Goal: Find specific page/section: Find specific page/section

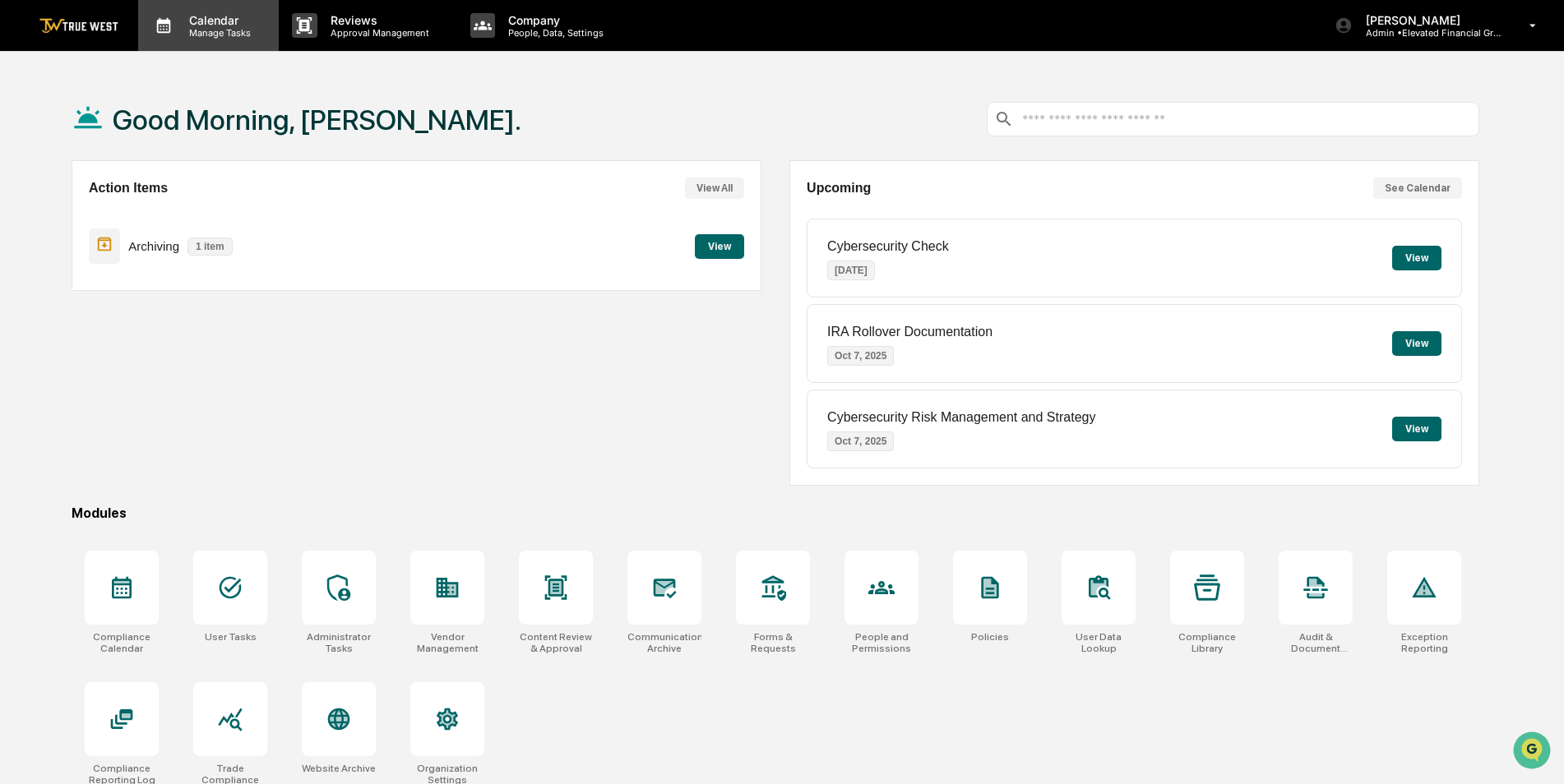
click at [226, 24] on p "Calendar" at bounding box center [218, 21] width 83 height 14
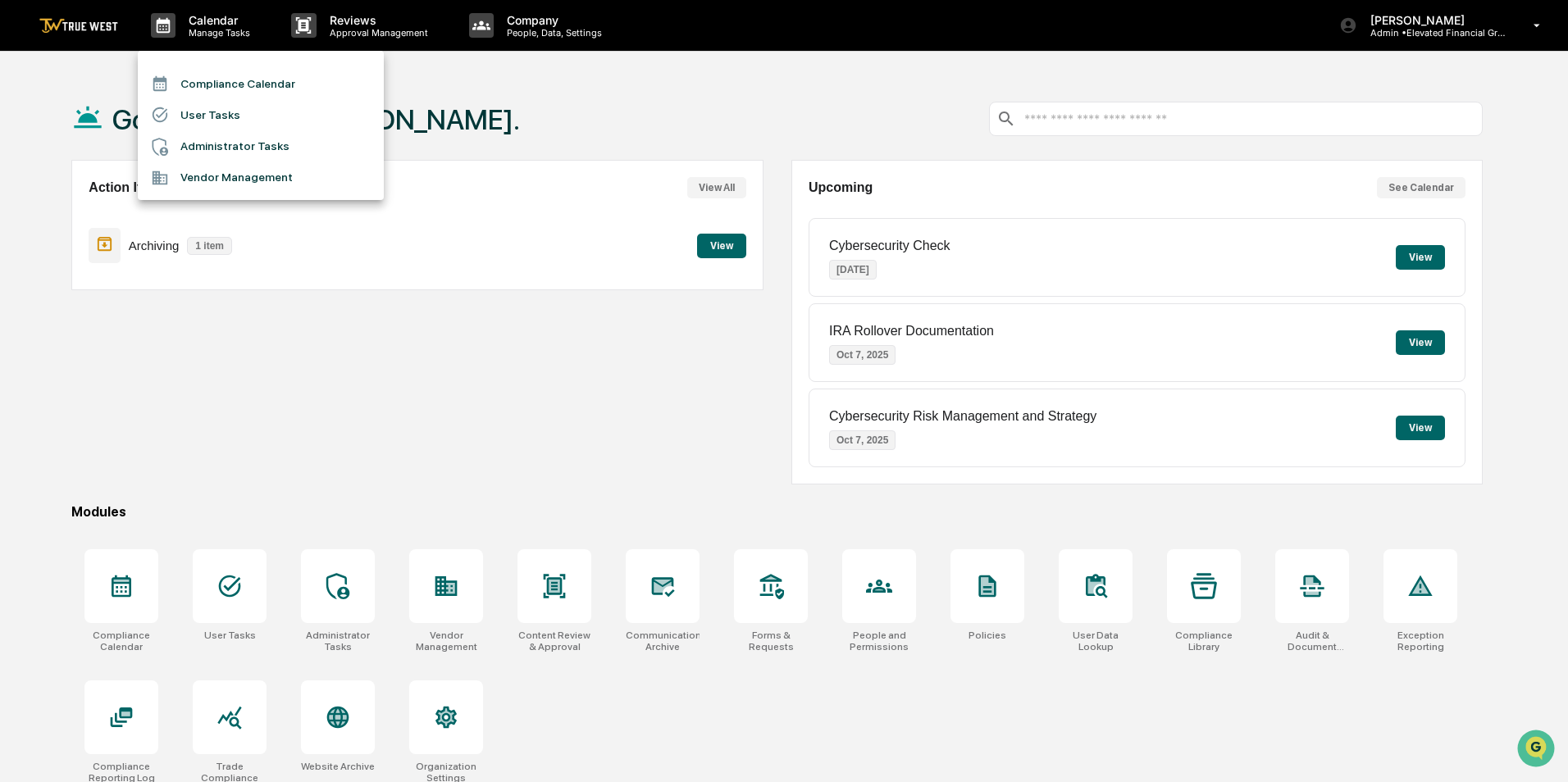
click at [272, 83] on li "Compliance Calendar" at bounding box center [261, 83] width 246 height 31
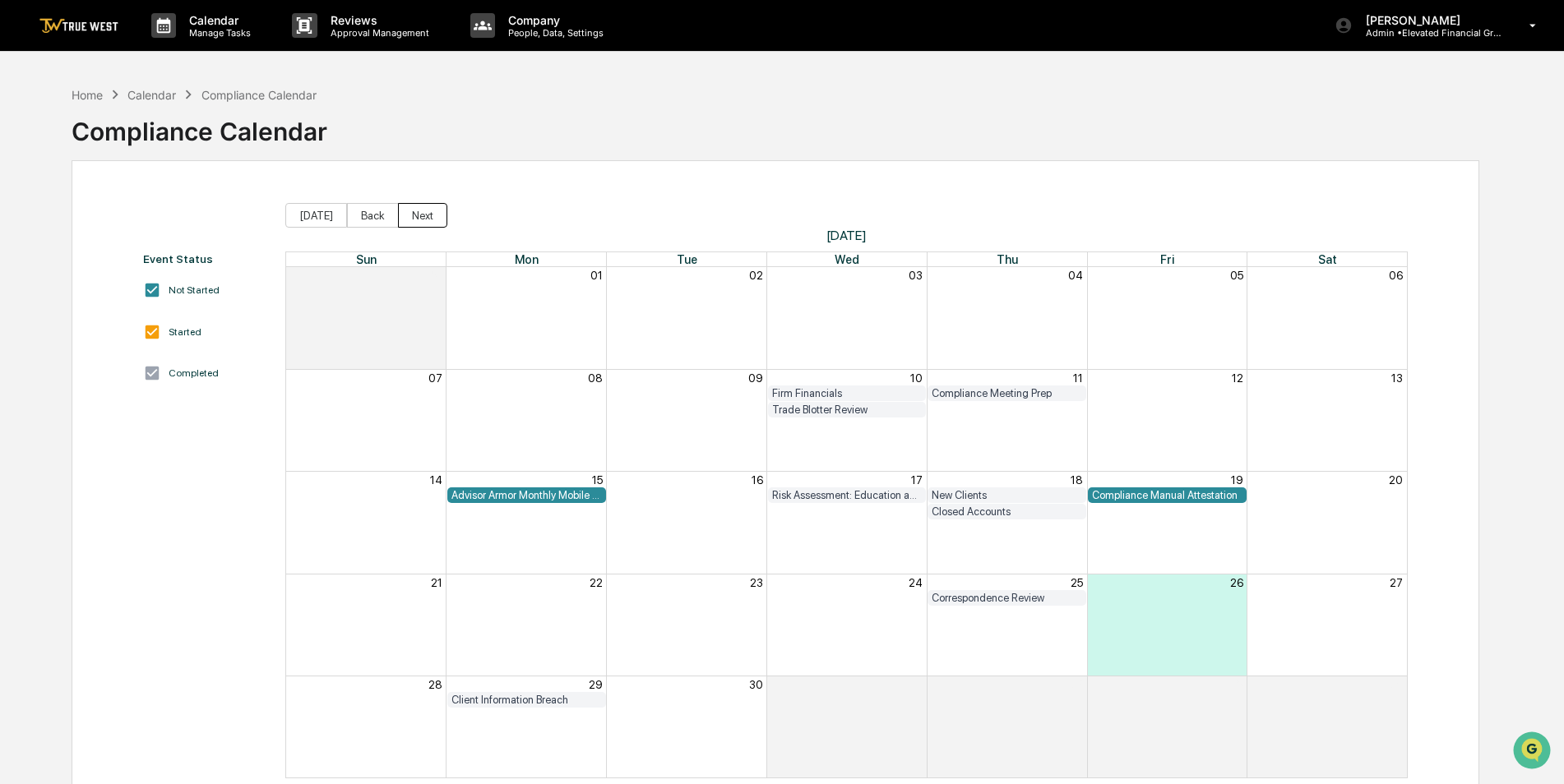
click at [414, 214] on button "Next" at bounding box center [422, 215] width 49 height 24
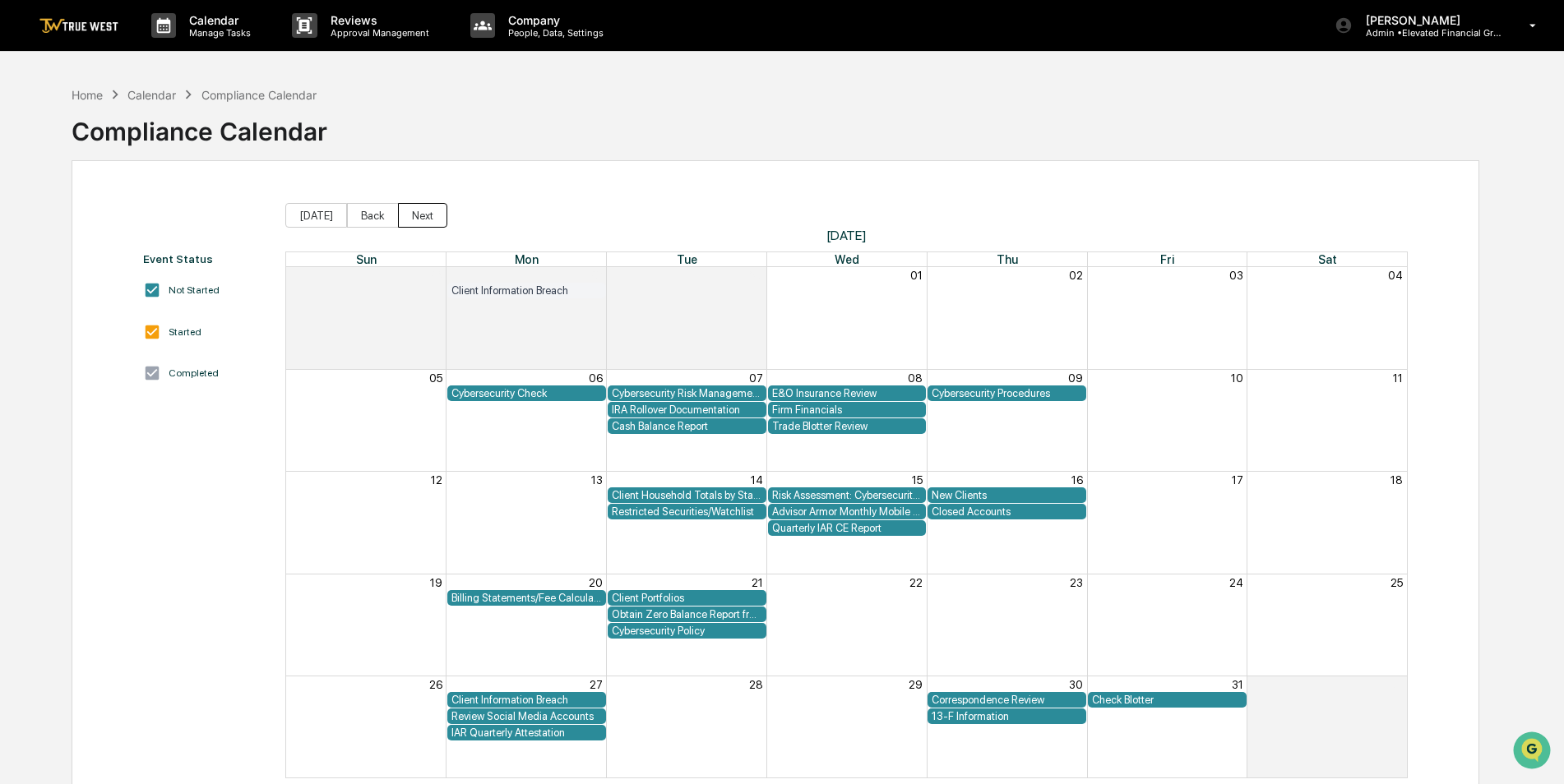
click at [414, 214] on button "Next" at bounding box center [422, 215] width 49 height 24
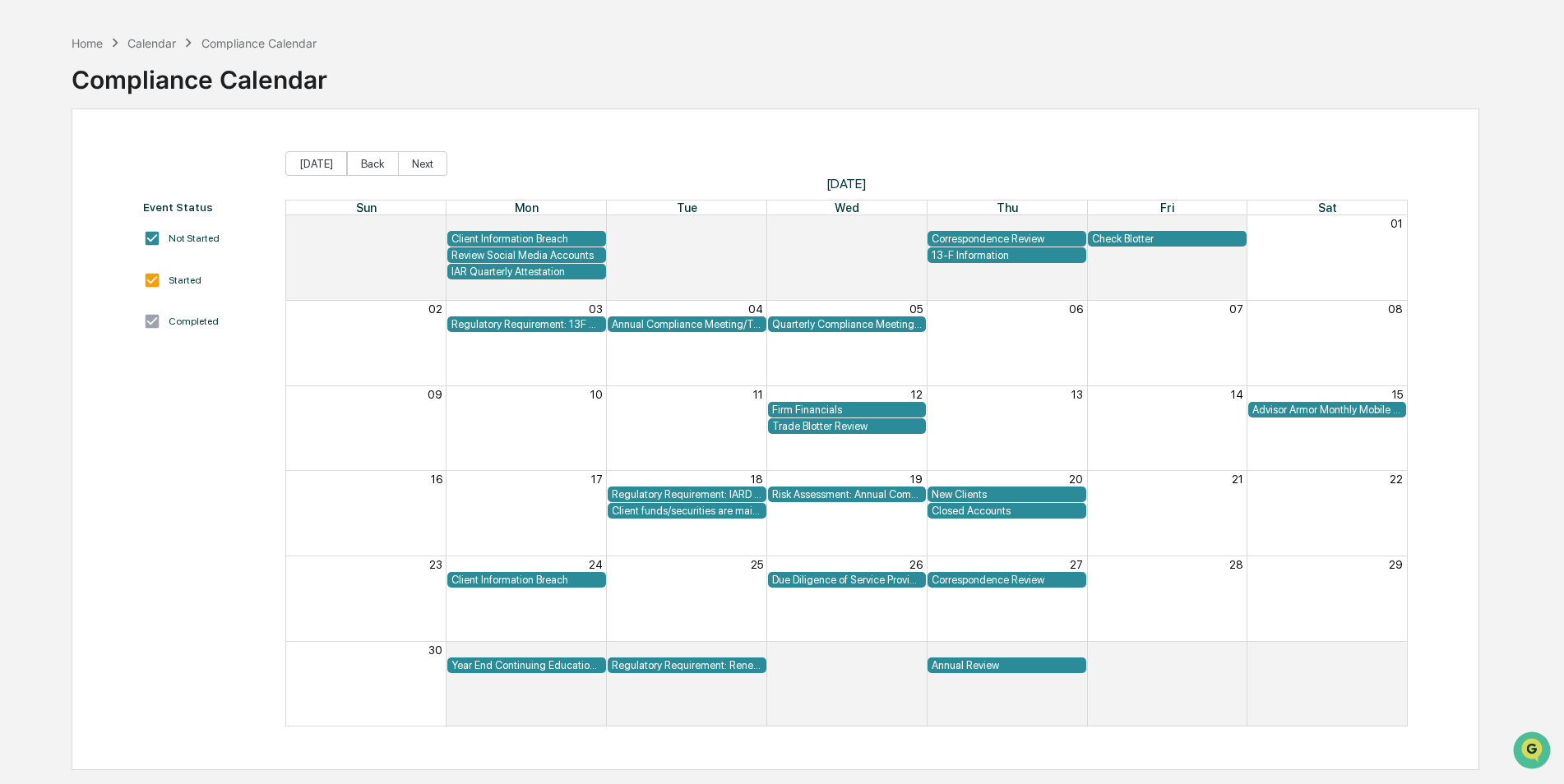
scroll to position [78, 0]
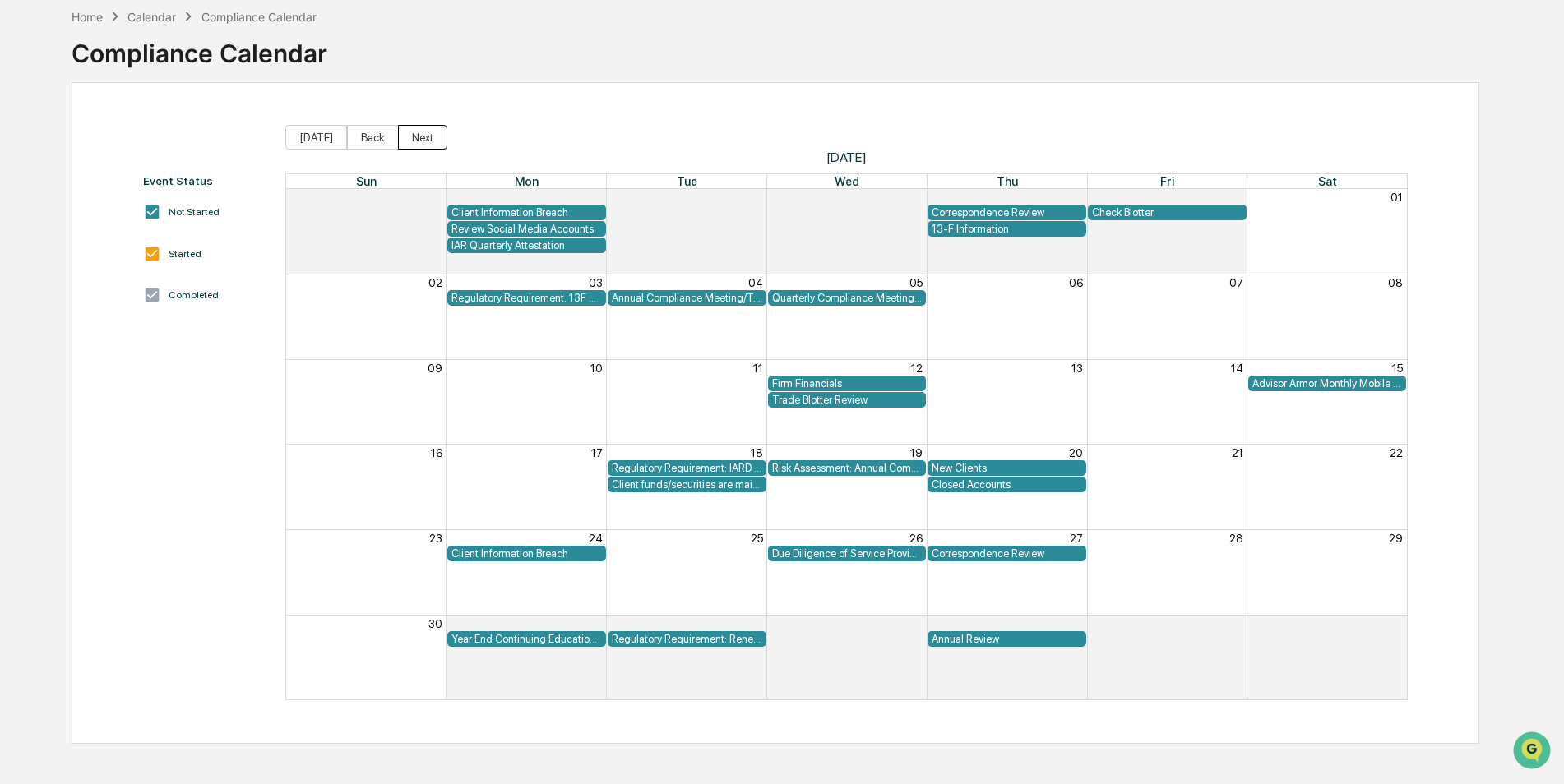
click at [416, 139] on button "Next" at bounding box center [422, 137] width 49 height 24
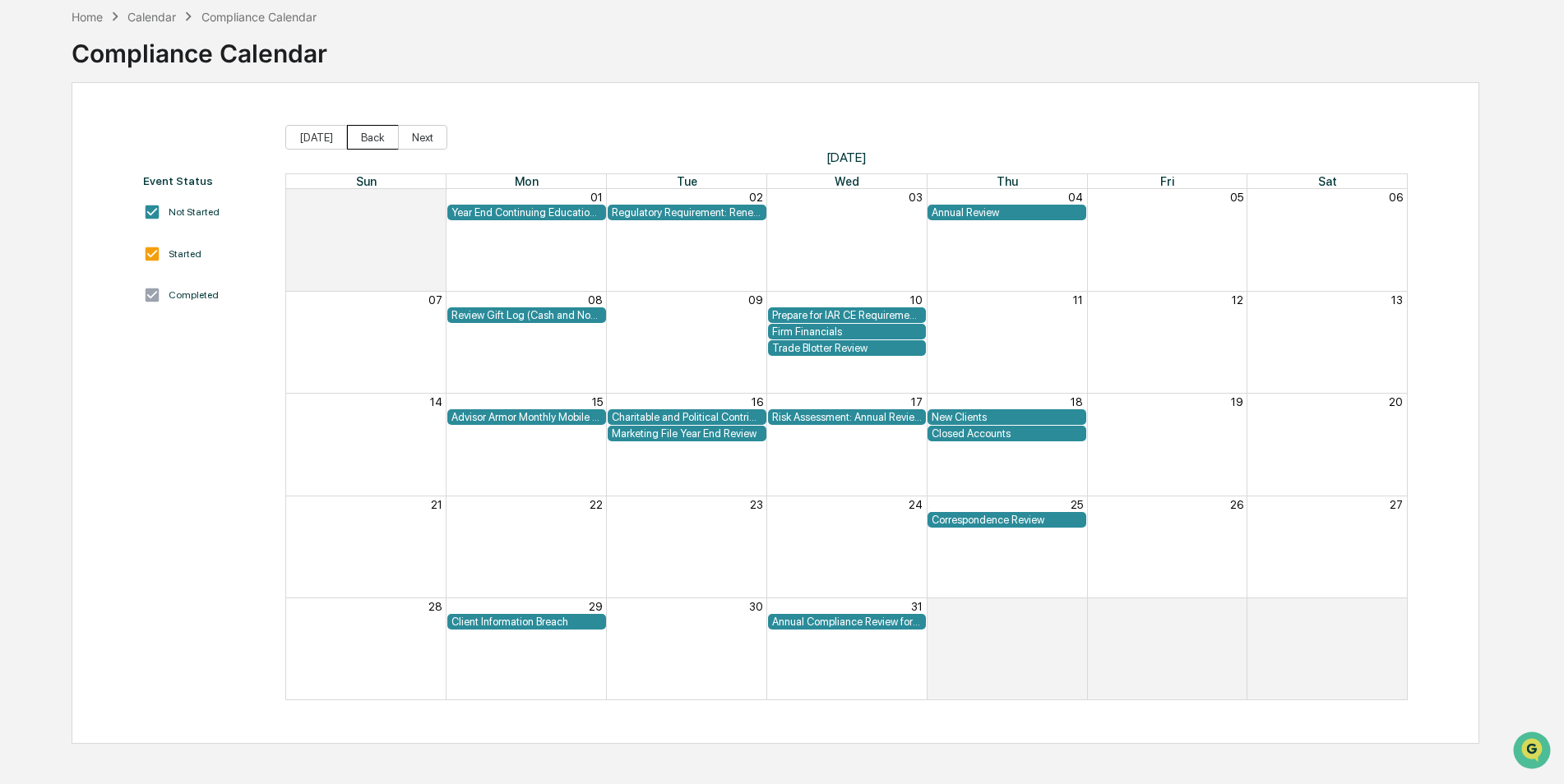
click at [372, 134] on button "Back" at bounding box center [373, 137] width 52 height 24
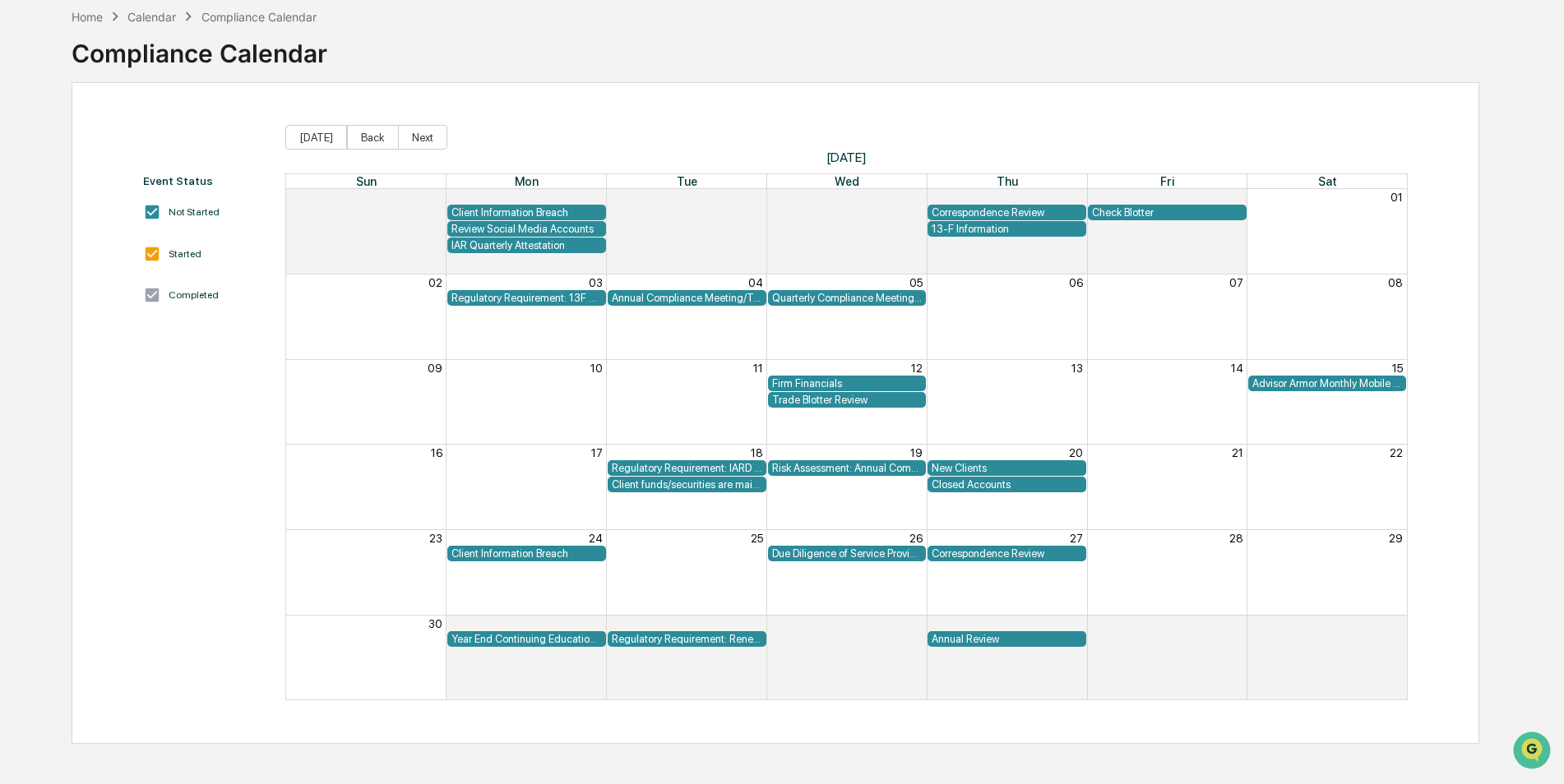
click at [372, 134] on button "Back" at bounding box center [373, 137] width 52 height 24
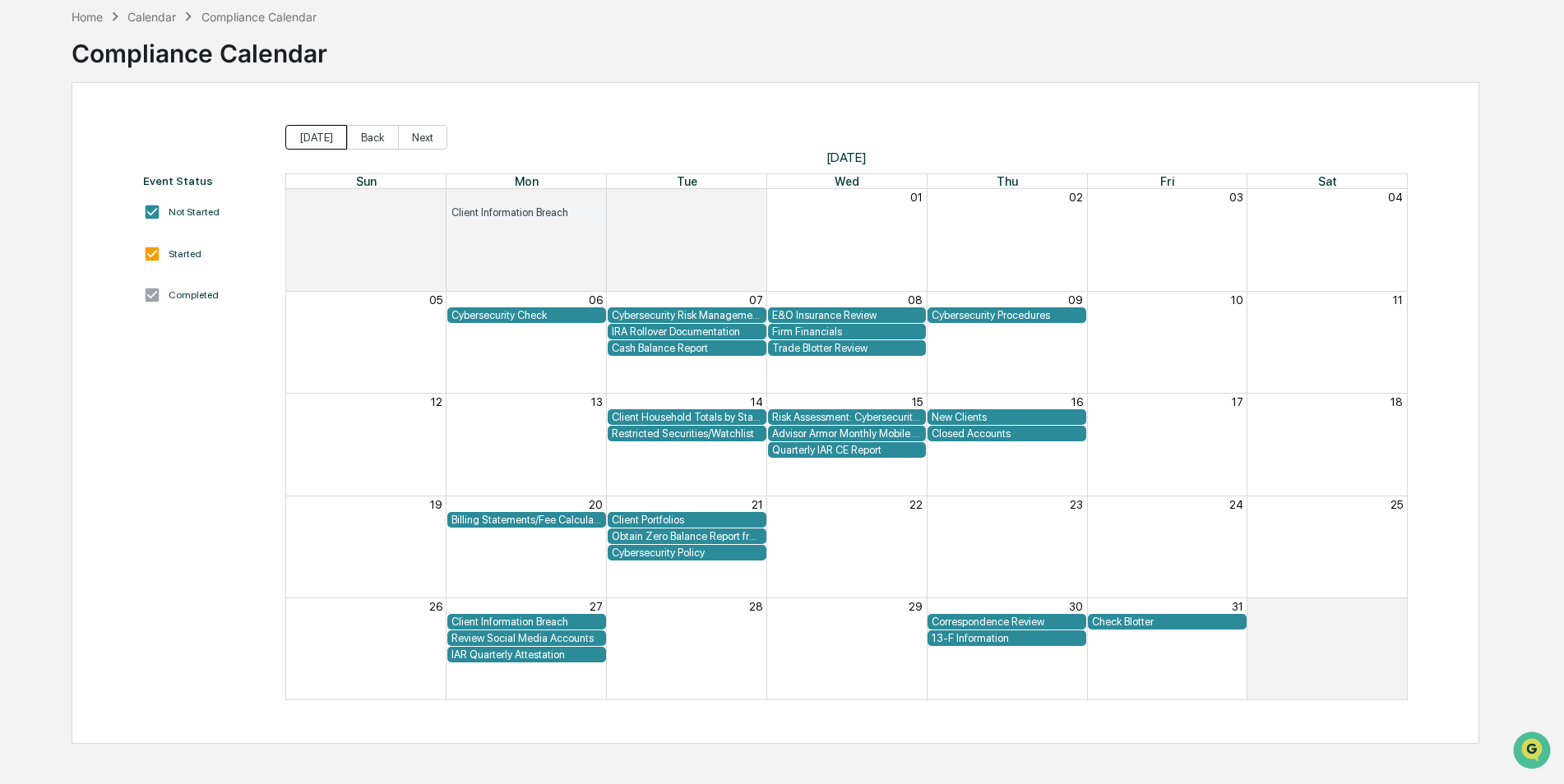
click at [322, 137] on button "[DATE]" at bounding box center [316, 137] width 62 height 24
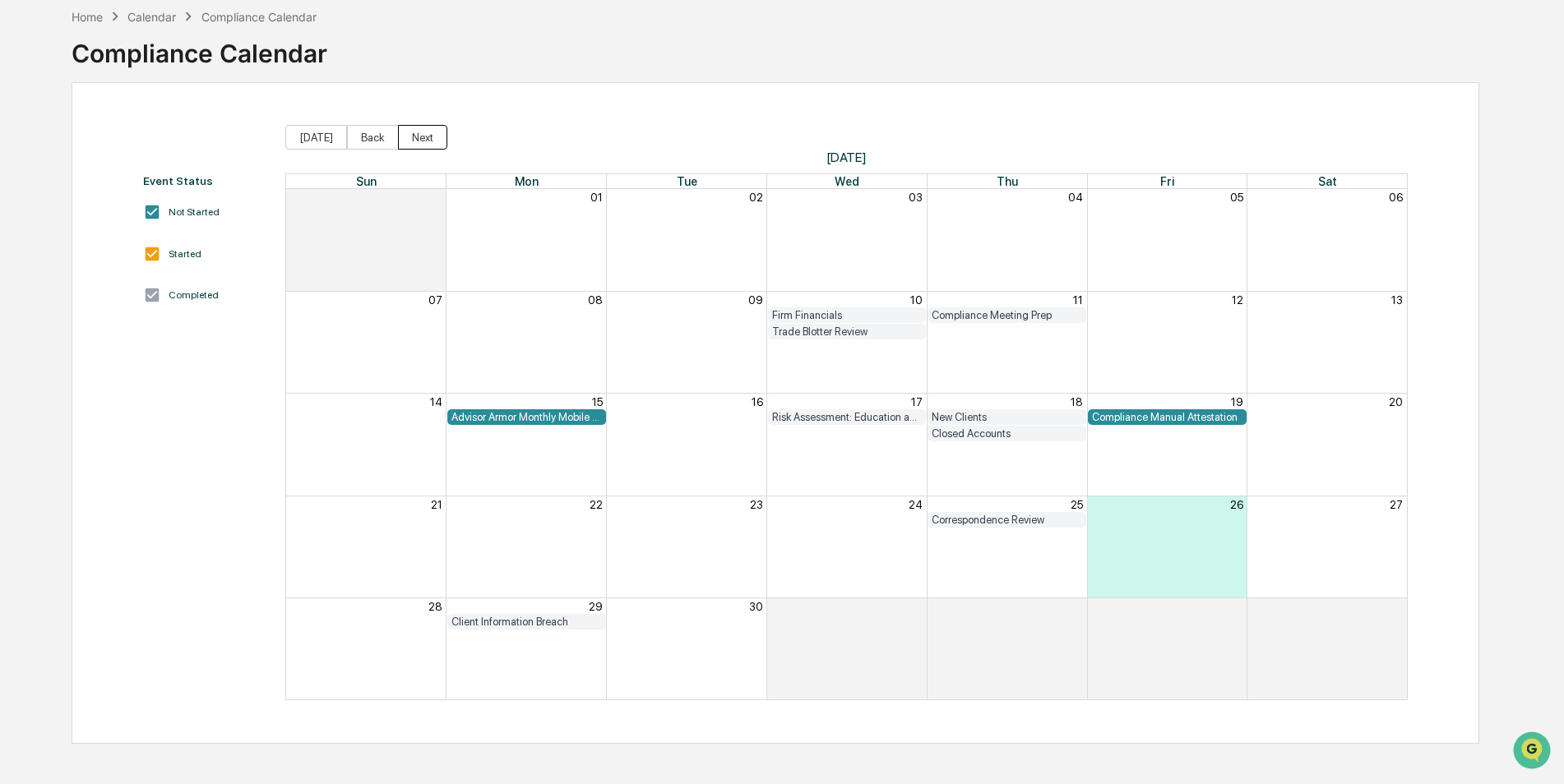
click at [421, 132] on button "Next" at bounding box center [422, 137] width 49 height 24
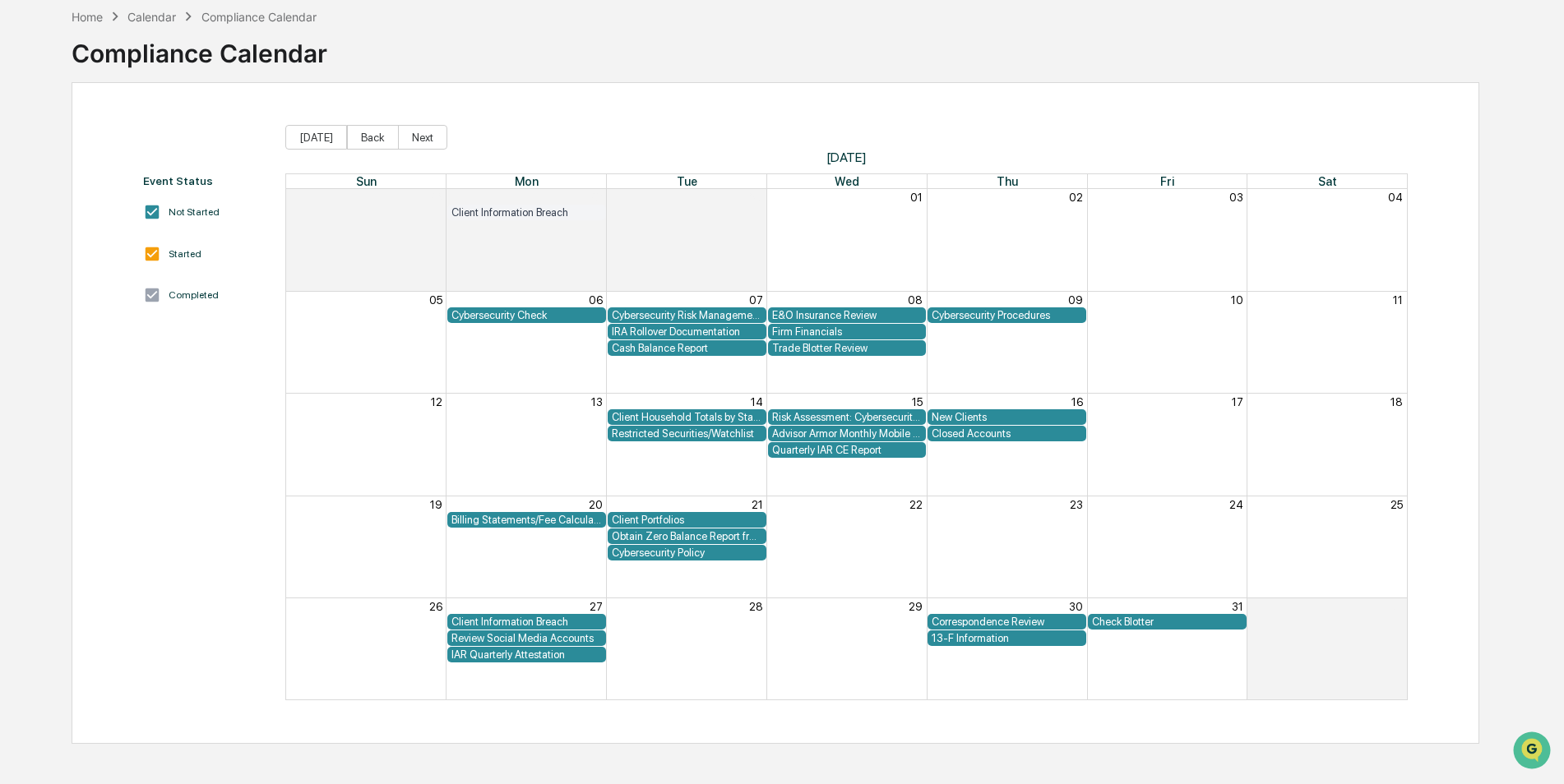
click at [421, 132] on button "Next" at bounding box center [422, 137] width 49 height 24
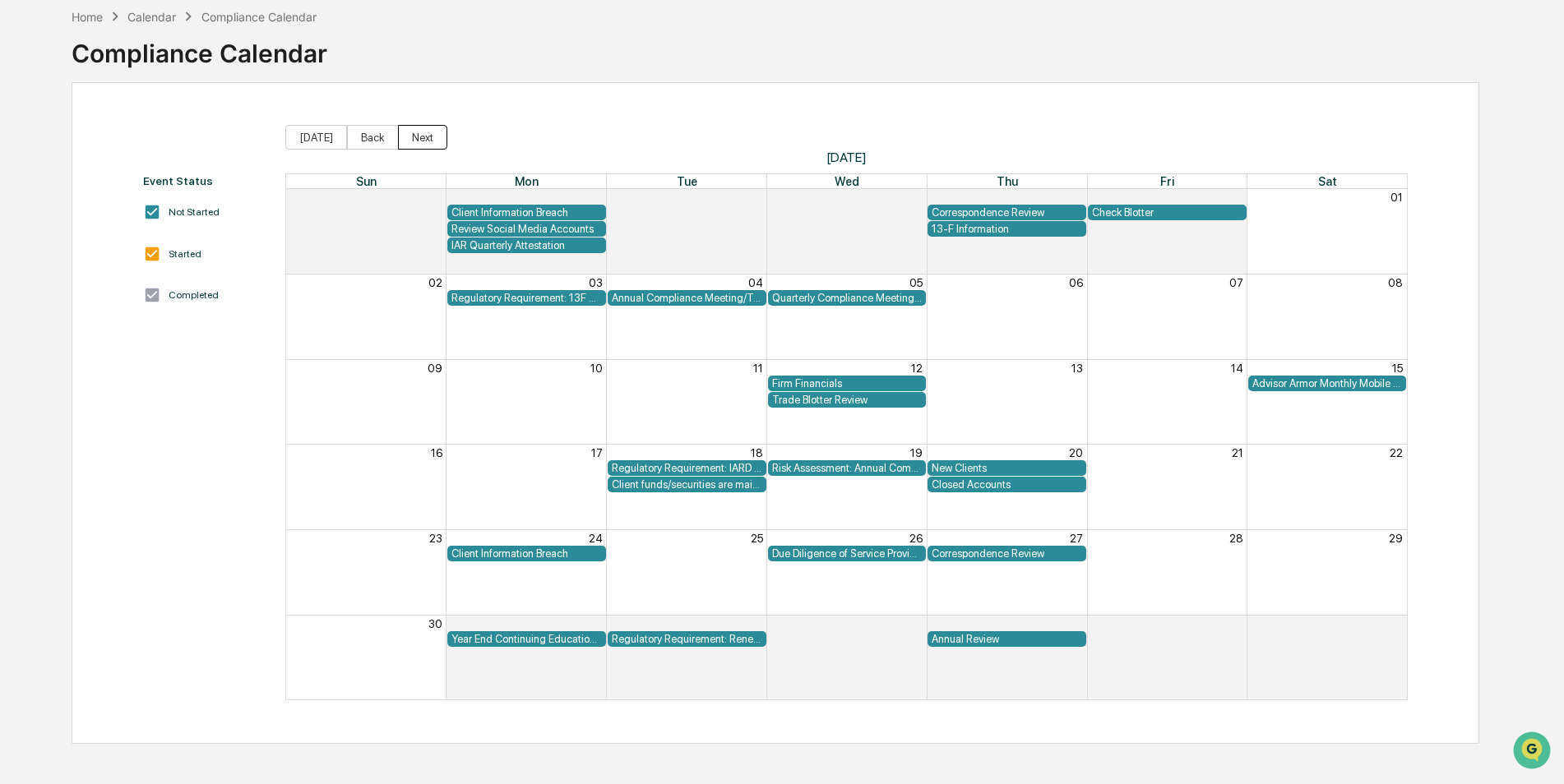
click at [421, 132] on button "Next" at bounding box center [422, 137] width 49 height 24
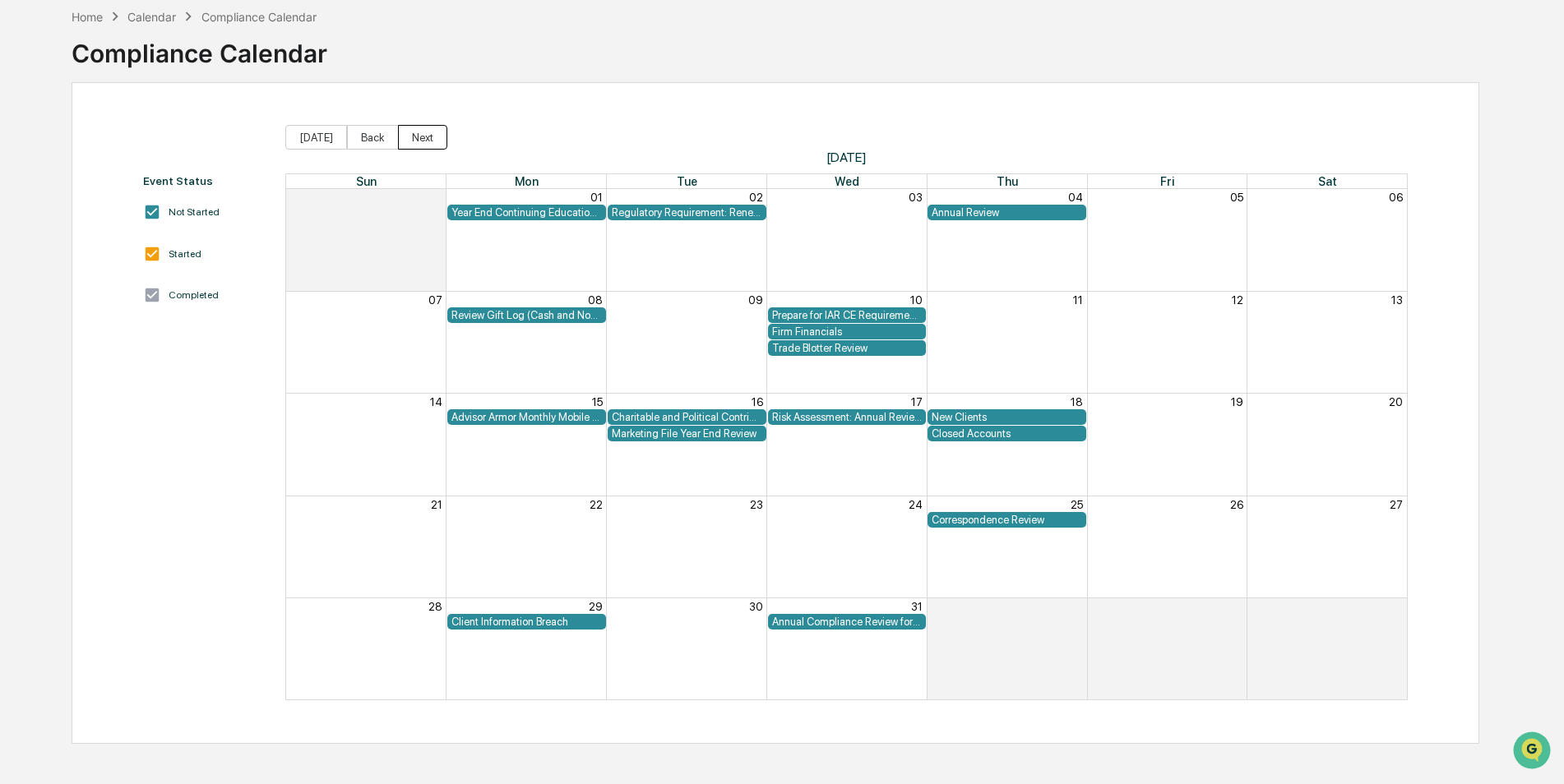
click at [421, 132] on button "Next" at bounding box center [422, 137] width 49 height 24
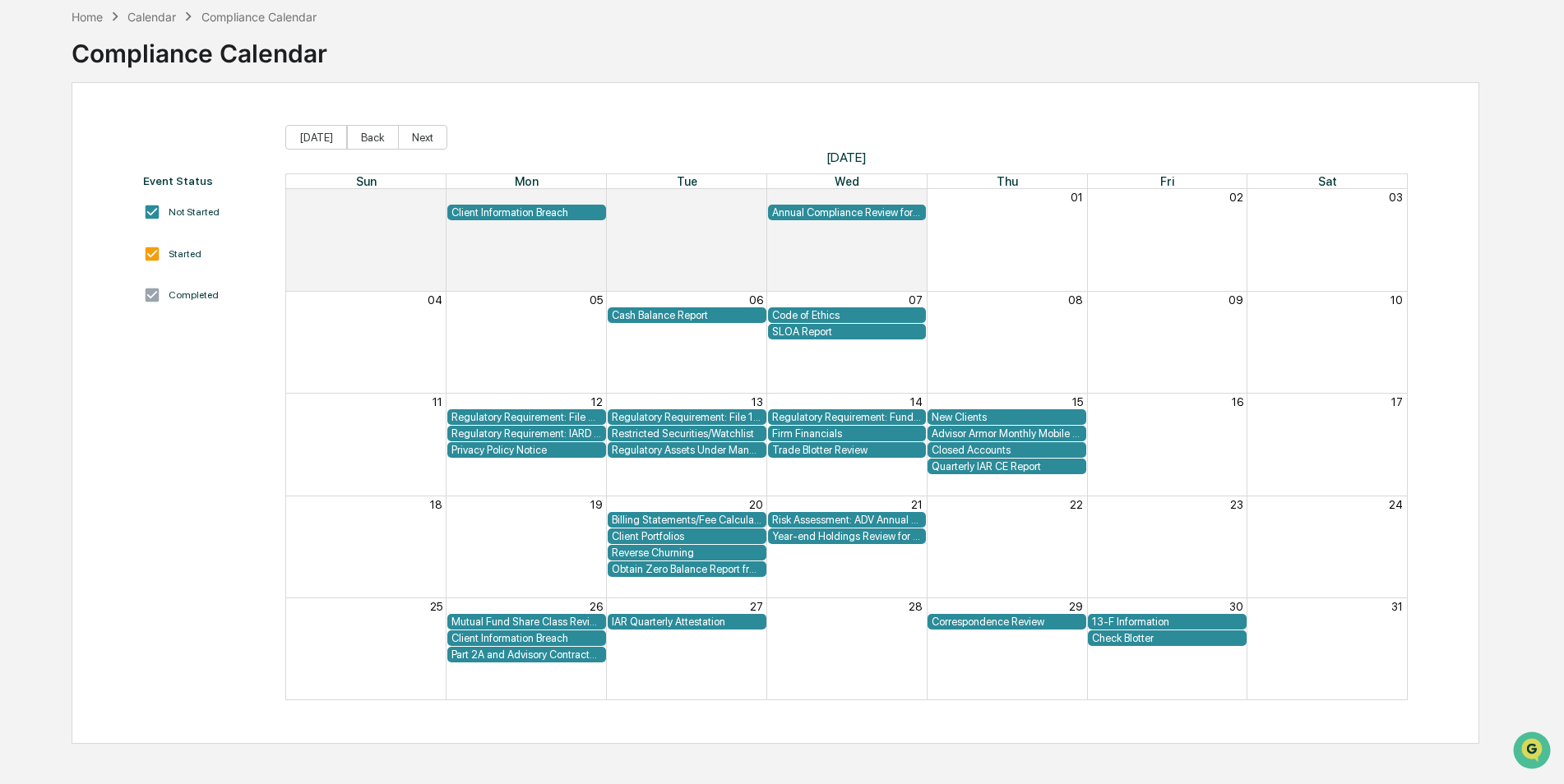
click at [421, 132] on button "Next" at bounding box center [422, 137] width 49 height 24
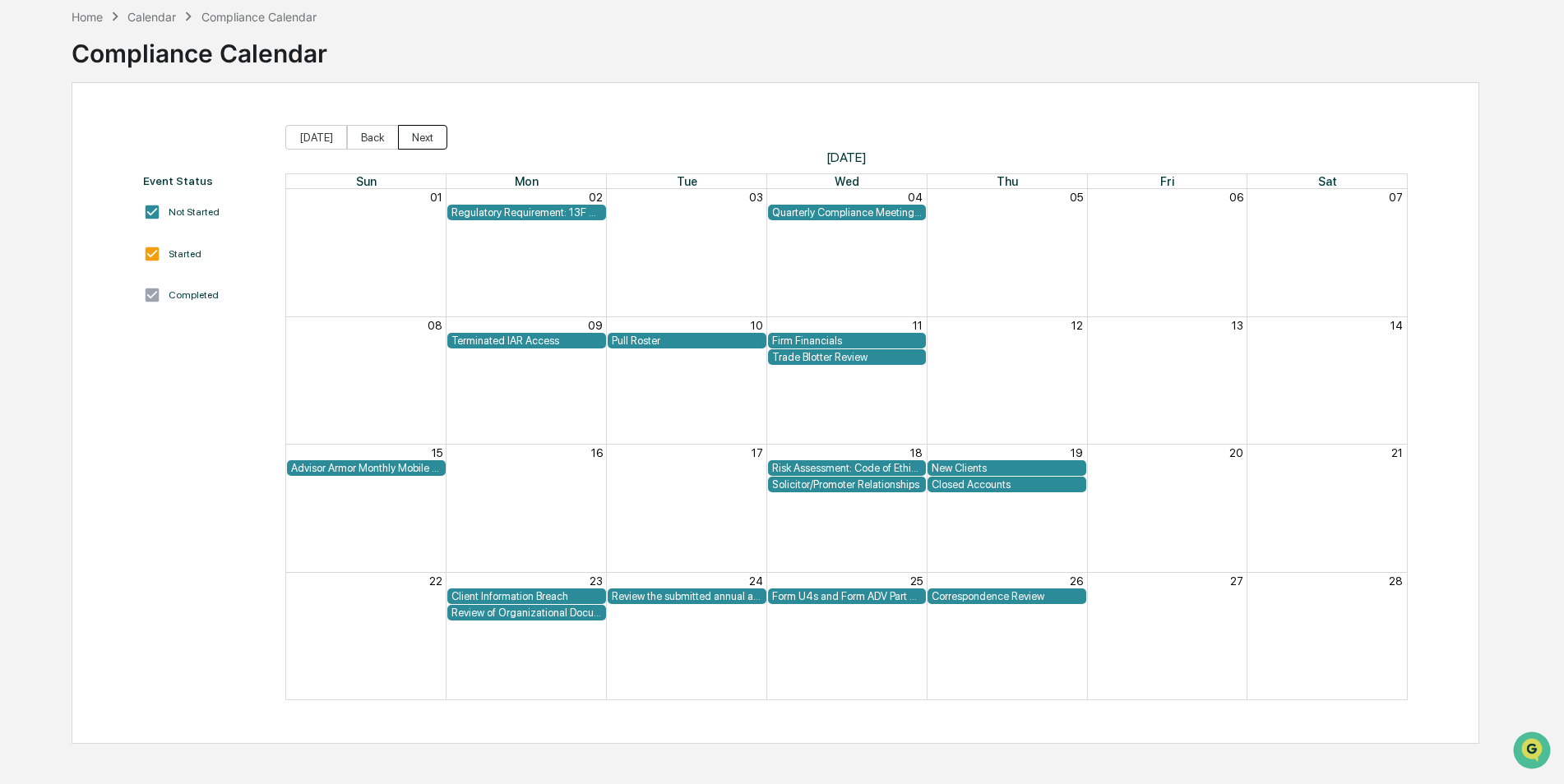
click at [421, 132] on button "Next" at bounding box center [422, 137] width 49 height 24
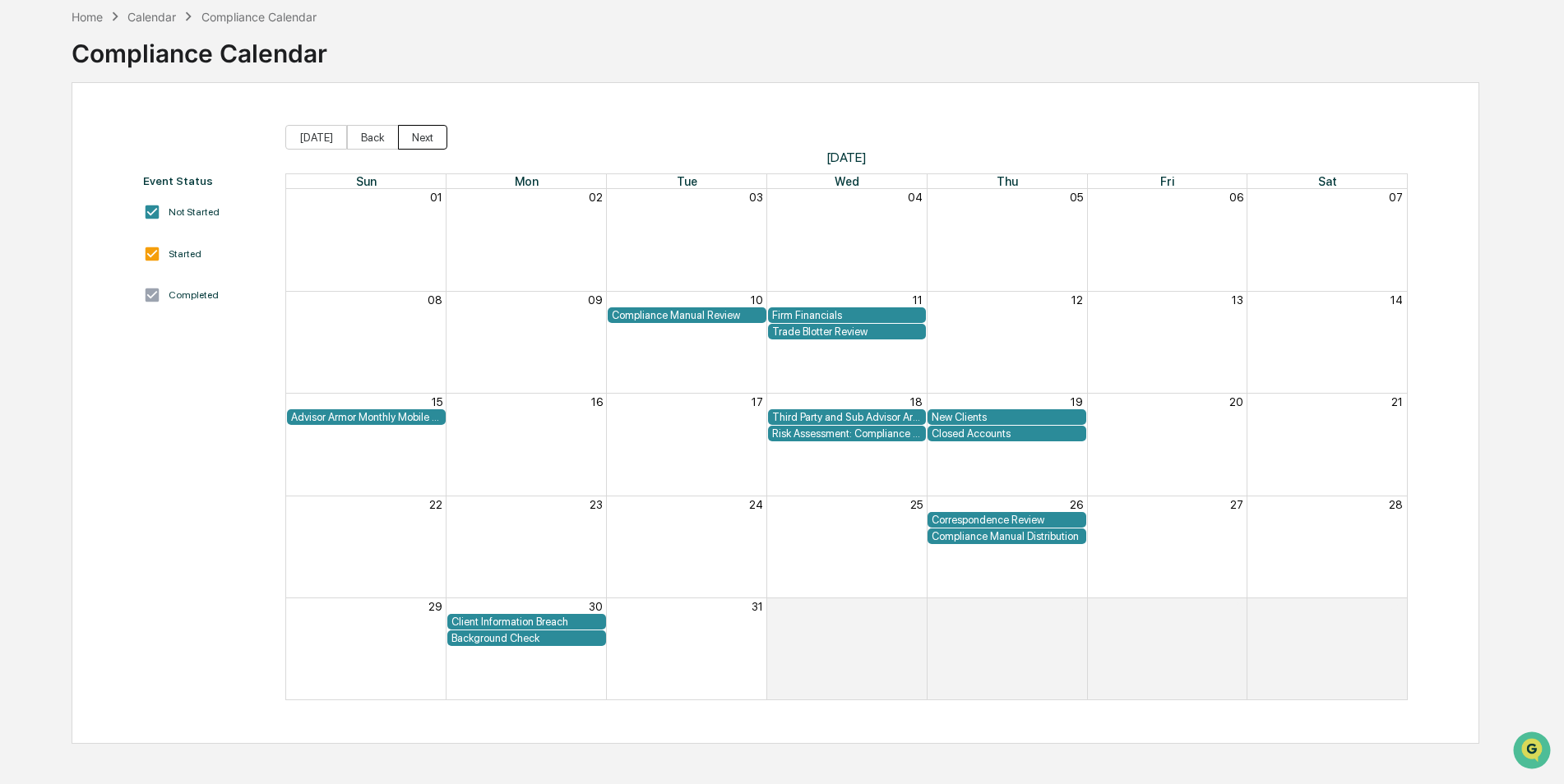
click at [421, 132] on button "Next" at bounding box center [422, 137] width 49 height 24
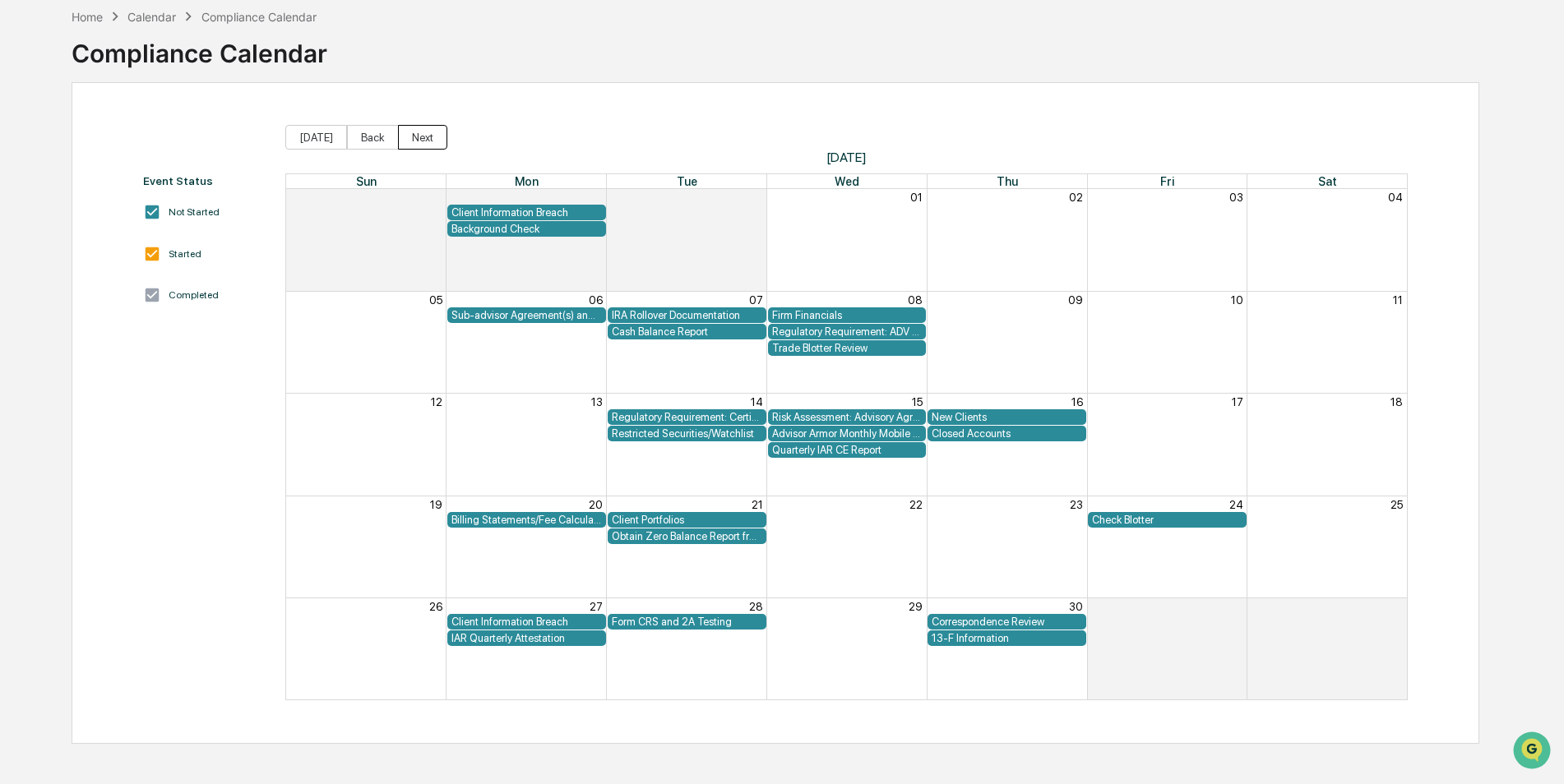
click at [421, 132] on button "Next" at bounding box center [422, 137] width 49 height 24
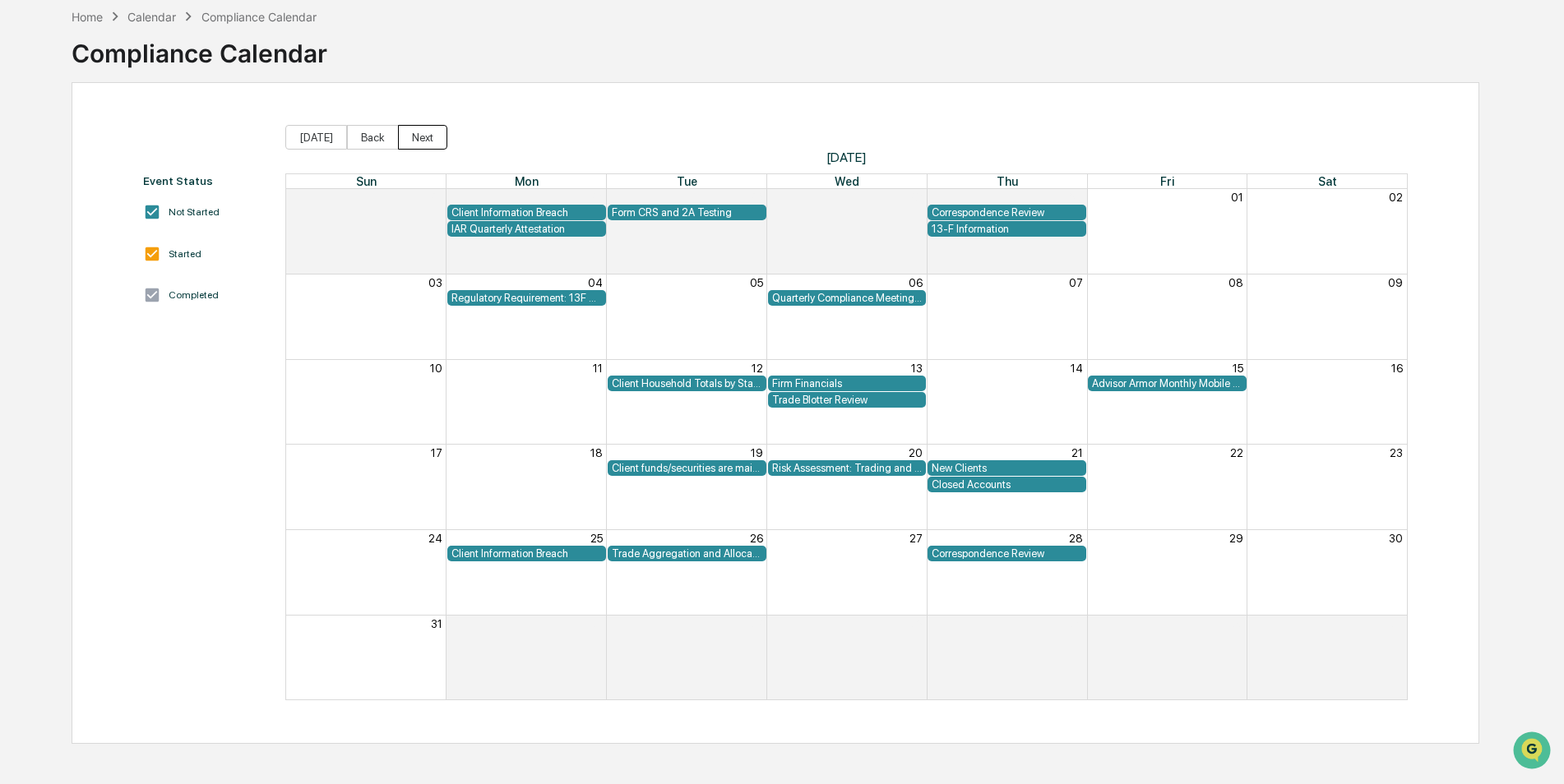
click at [421, 132] on button "Next" at bounding box center [422, 137] width 49 height 24
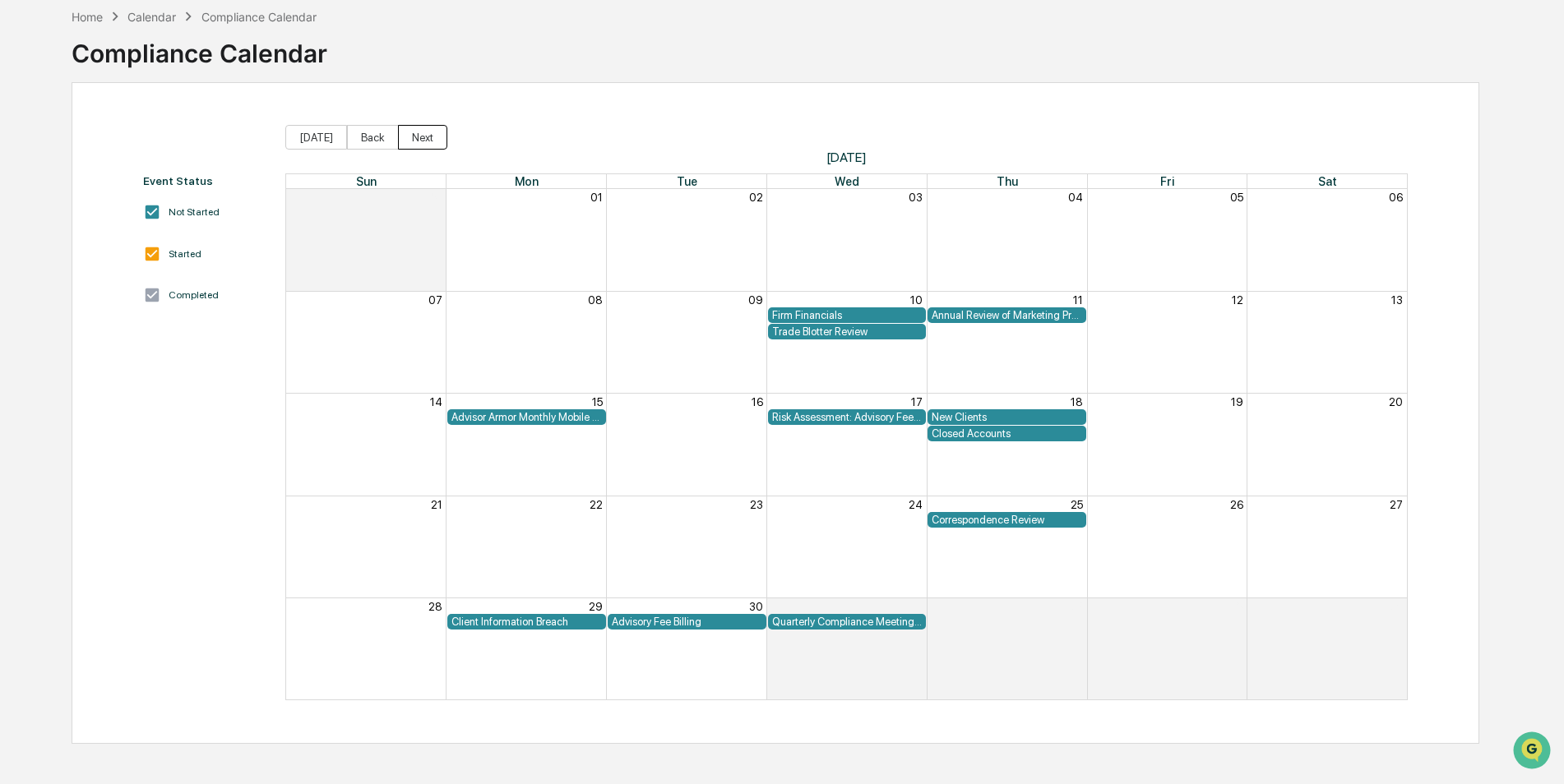
click at [421, 132] on button "Next" at bounding box center [422, 137] width 49 height 24
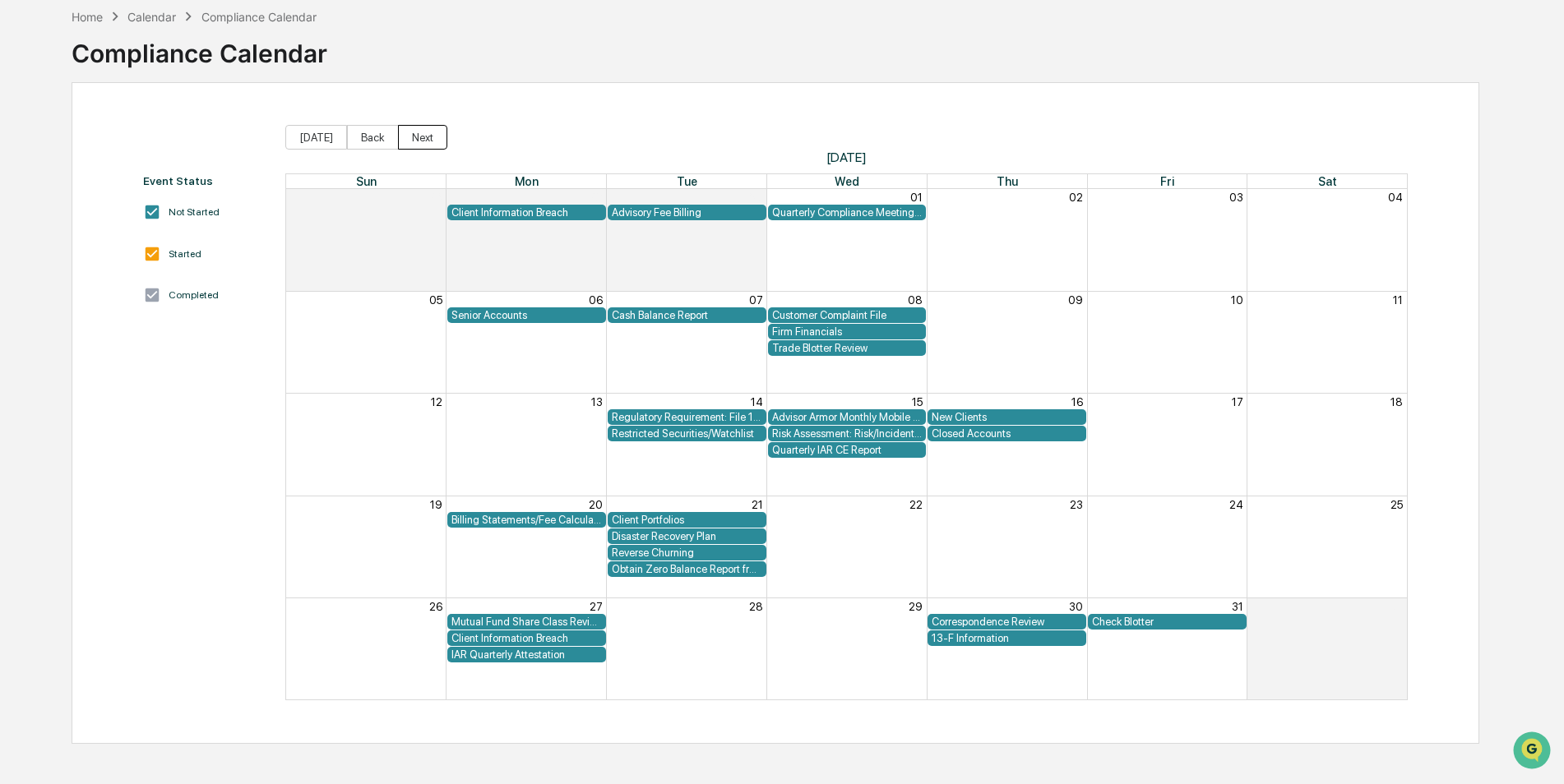
click at [421, 132] on button "Next" at bounding box center [422, 137] width 49 height 24
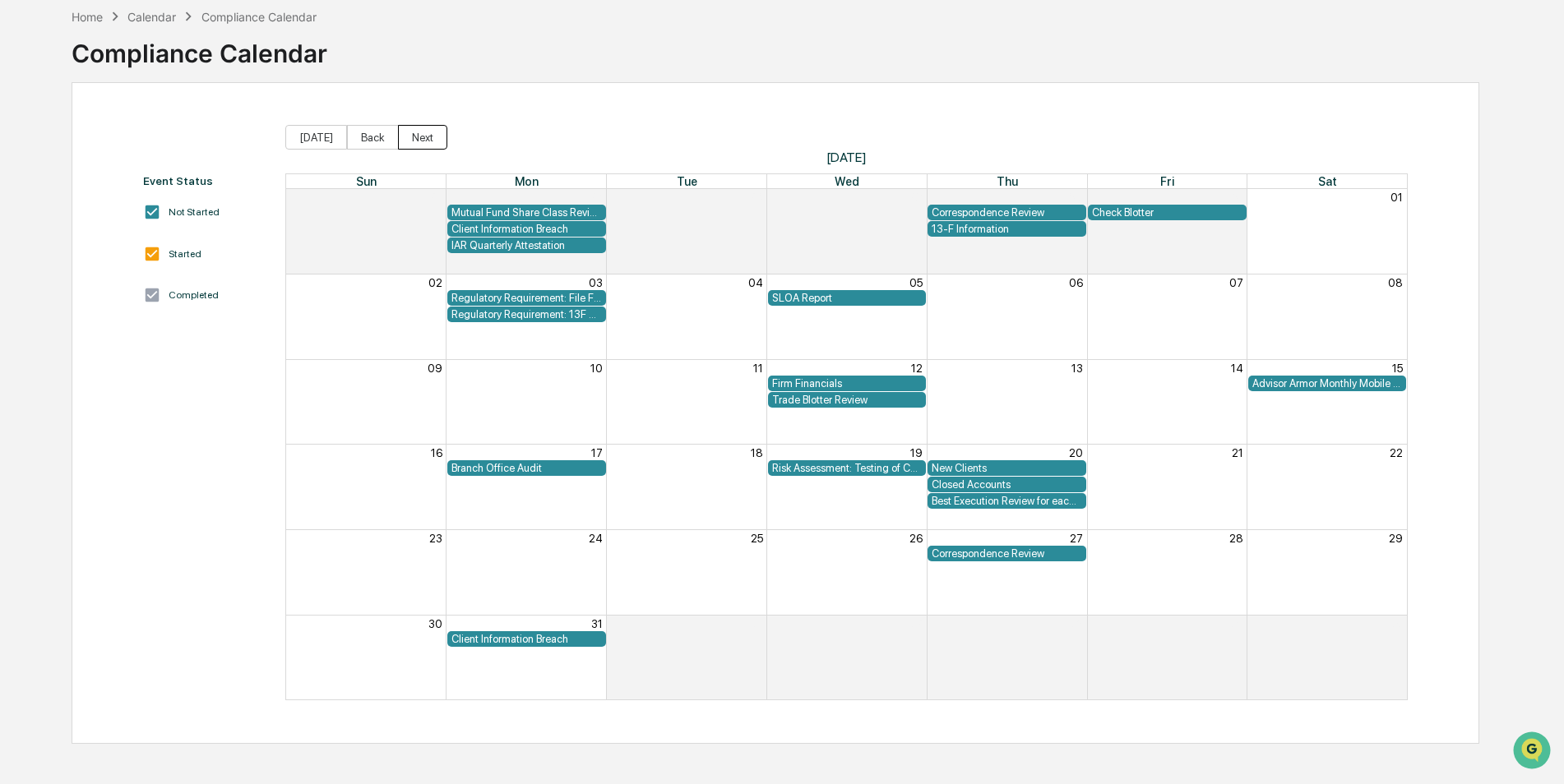
click at [421, 132] on button "Next" at bounding box center [422, 137] width 49 height 24
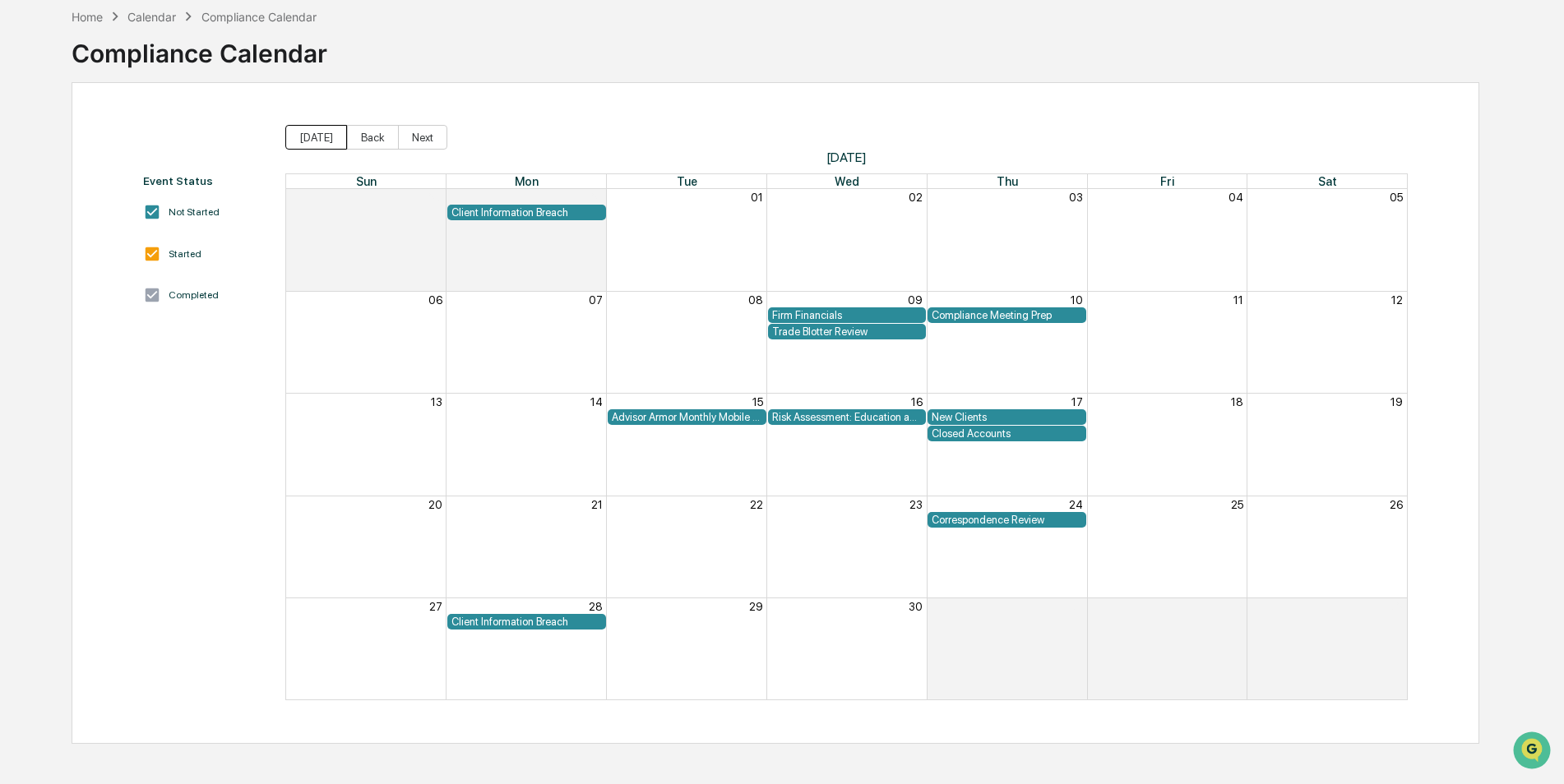
click at [321, 138] on button "[DATE]" at bounding box center [316, 137] width 62 height 24
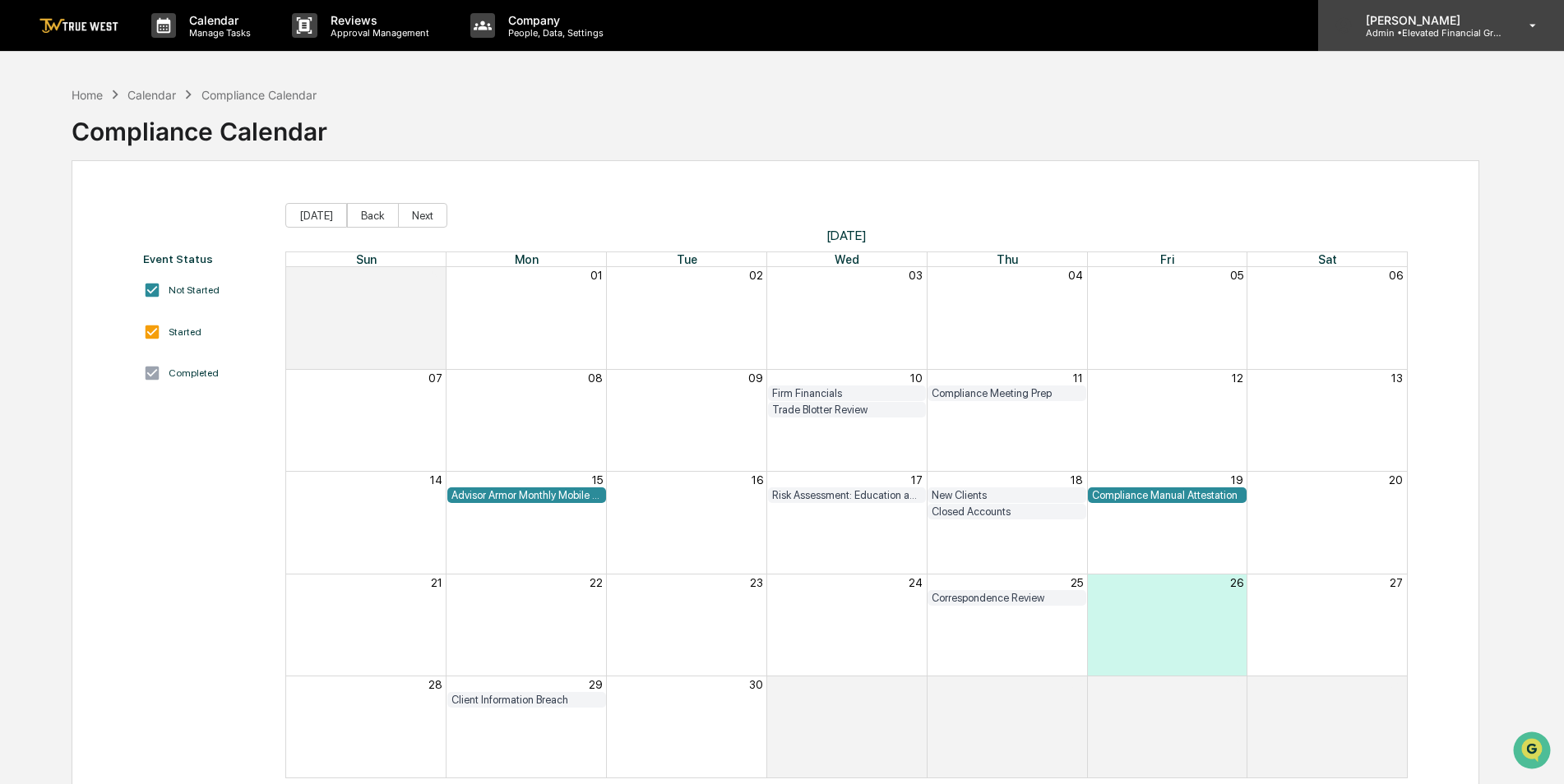
click at [1466, 9] on div "[PERSON_NAME] Admin • Elevated Financial Group" at bounding box center [1440, 25] width 246 height 51
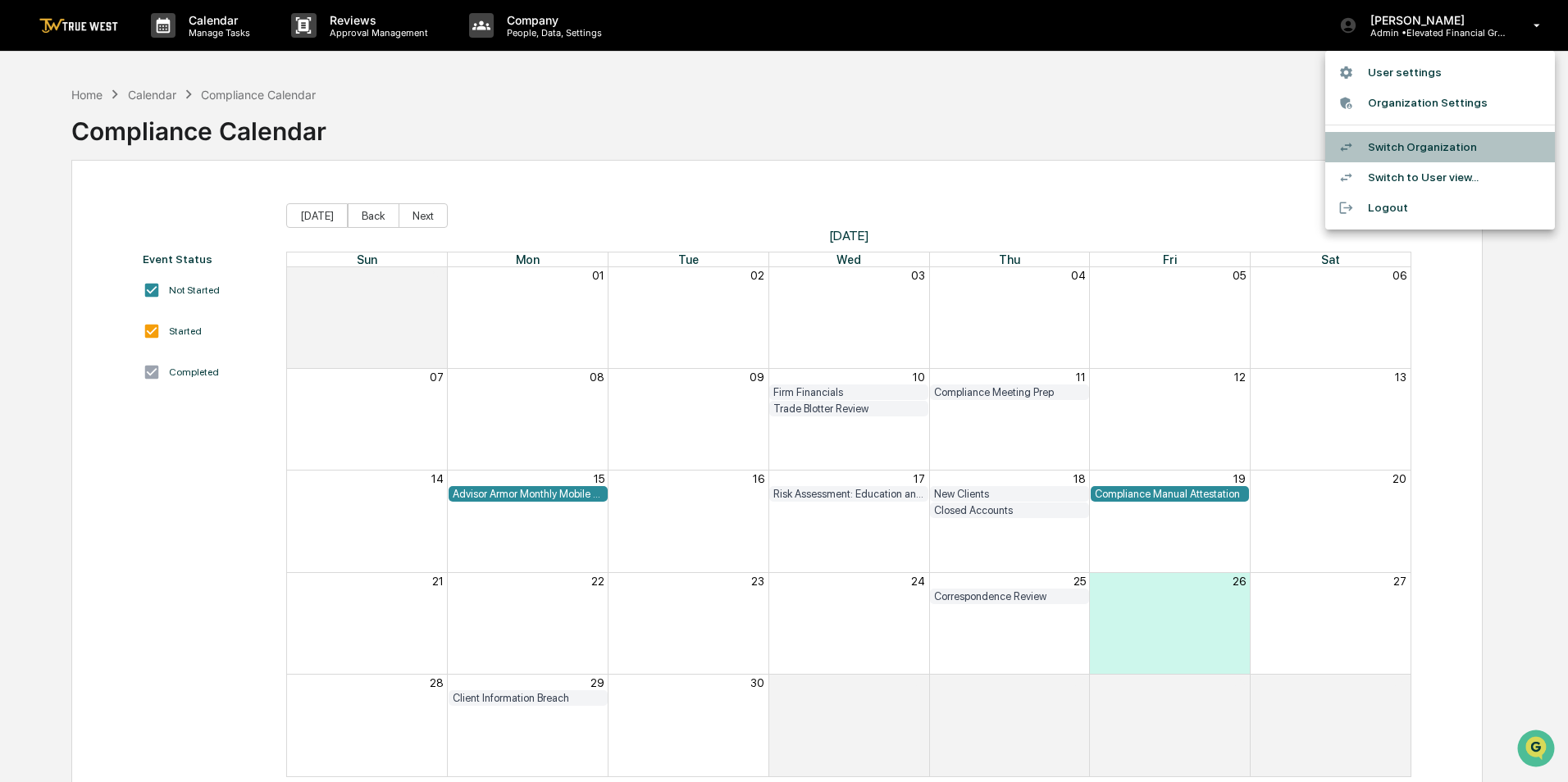
click at [1409, 147] on li "Switch Organization" at bounding box center [1440, 147] width 230 height 30
